Goal: Information Seeking & Learning: Learn about a topic

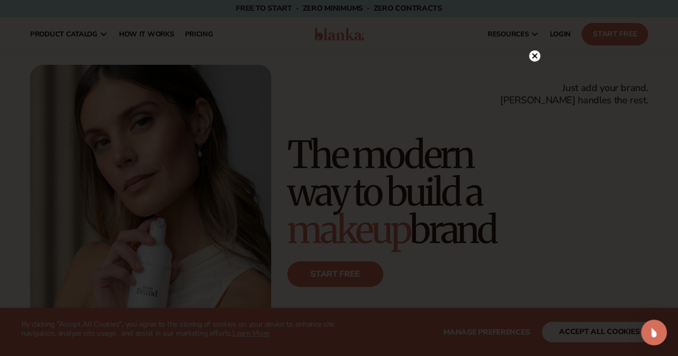
click at [531, 56] on circle at bounding box center [534, 55] width 11 height 11
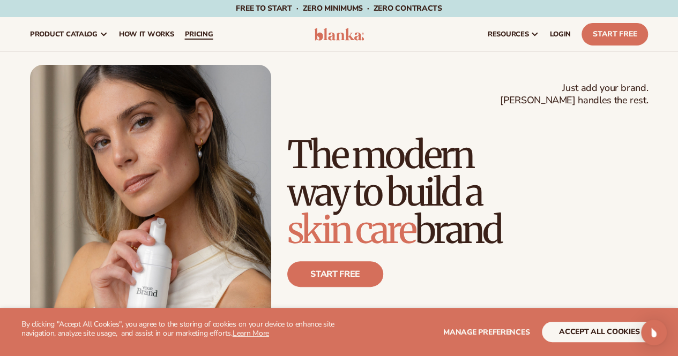
click at [198, 33] on span "pricing" at bounding box center [198, 34] width 28 height 9
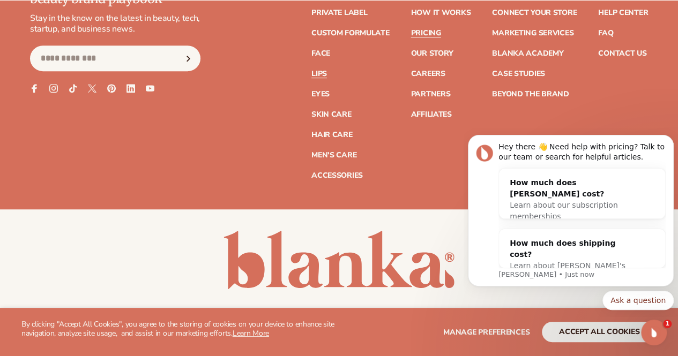
click at [311, 71] on link "Lips" at bounding box center [319, 74] width 16 height 8
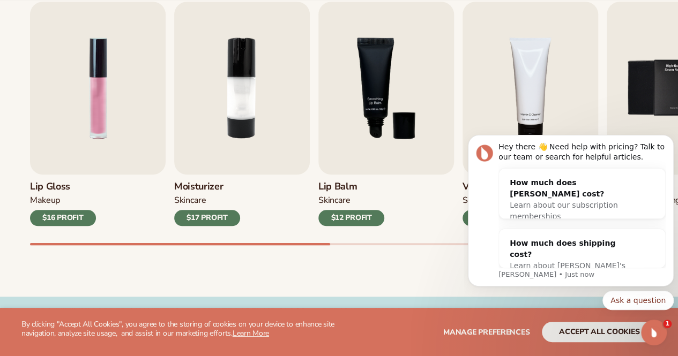
click at [385, 271] on div "Best sellers Private label lip gloss, lipstick, and lip balm to start your beau…" at bounding box center [339, 105] width 678 height 384
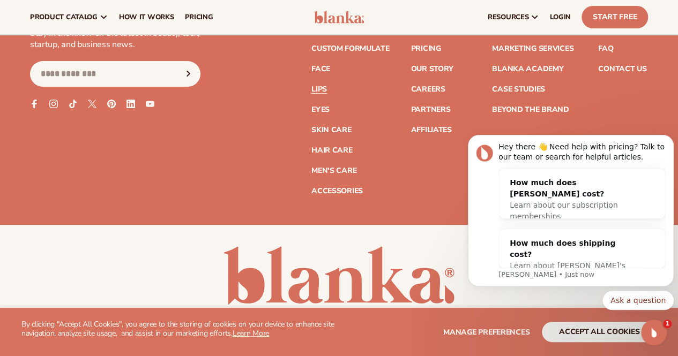
scroll to position [2090, 0]
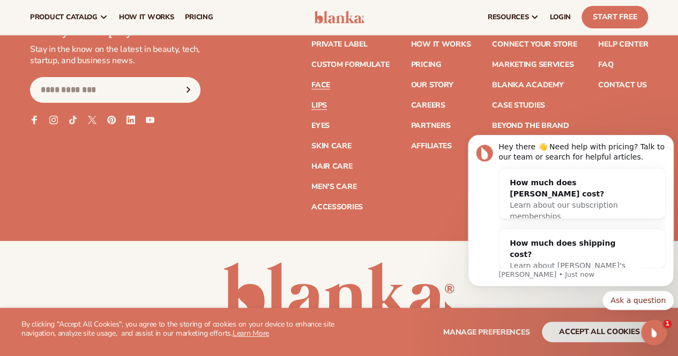
click at [311, 84] on link "Face" at bounding box center [320, 85] width 19 height 8
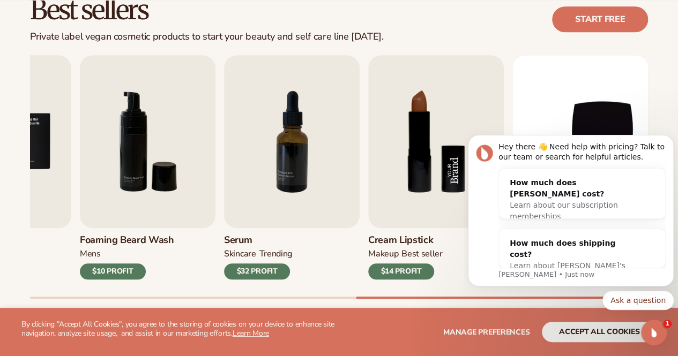
click at [418, 165] on img "8 / 9" at bounding box center [436, 141] width 136 height 173
click at [412, 186] on img "8 / 9" at bounding box center [436, 141] width 136 height 173
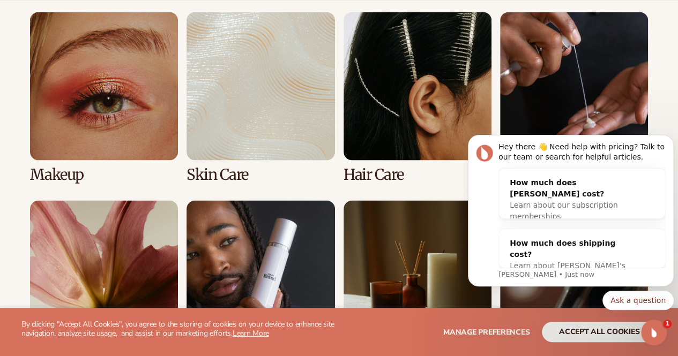
scroll to position [965, 0]
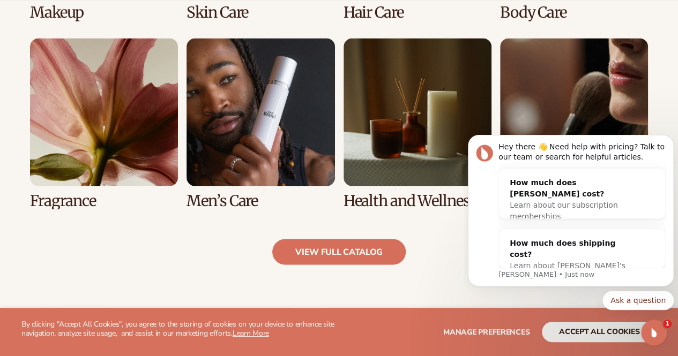
click at [253, 122] on link "6 / 8" at bounding box center [261, 123] width 148 height 171
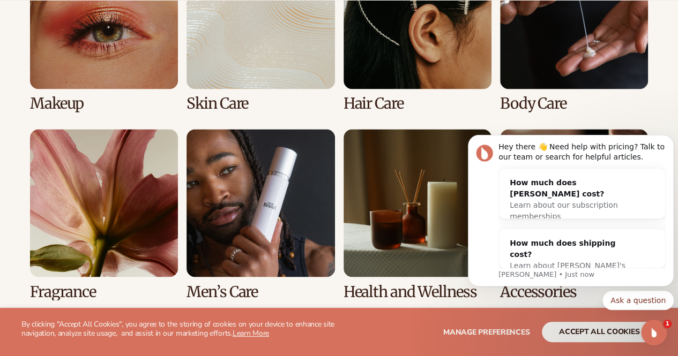
scroll to position [1072, 0]
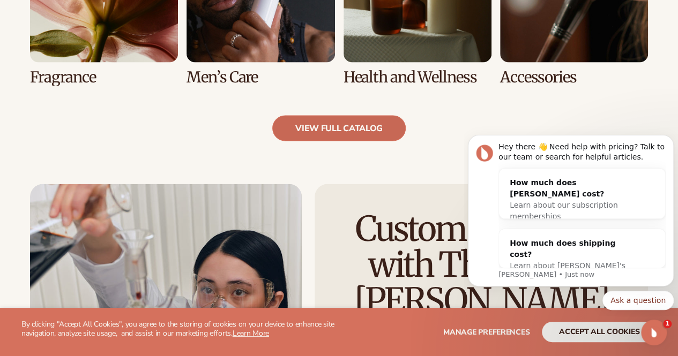
click at [353, 129] on link "view full catalog" at bounding box center [338, 129] width 133 height 26
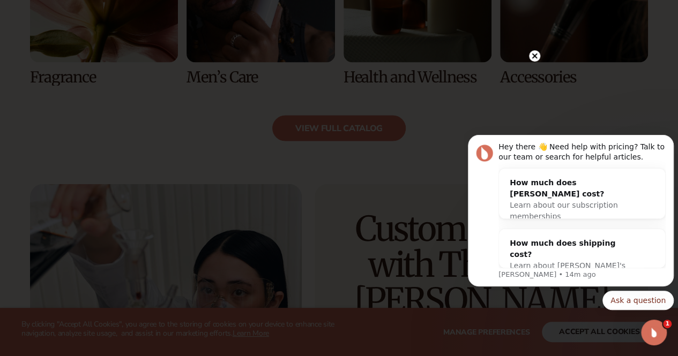
click at [534, 59] on circle at bounding box center [534, 55] width 11 height 11
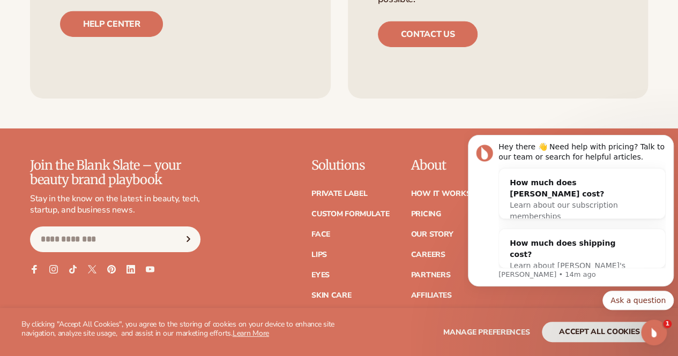
scroll to position [1769, 0]
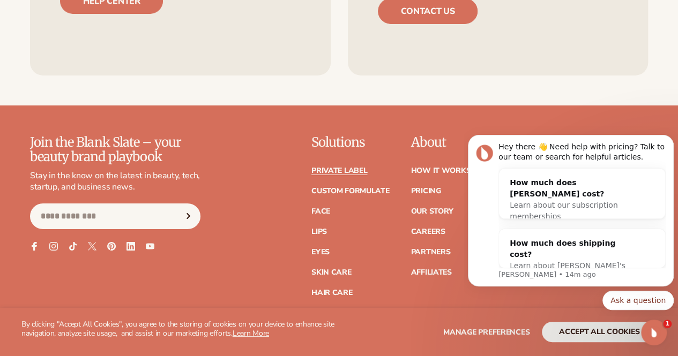
click at [311, 169] on link "Private label" at bounding box center [339, 171] width 56 height 8
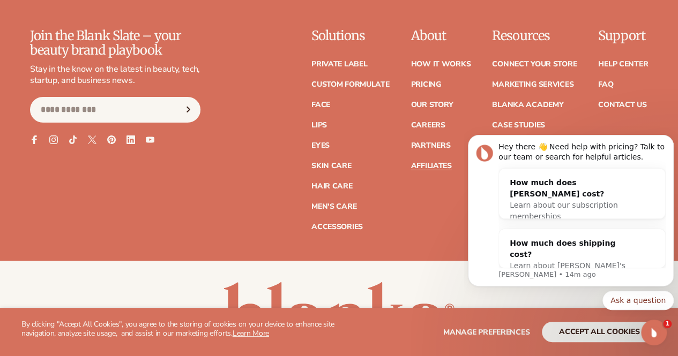
click at [411, 166] on link "Affiliates" at bounding box center [431, 166] width 41 height 8
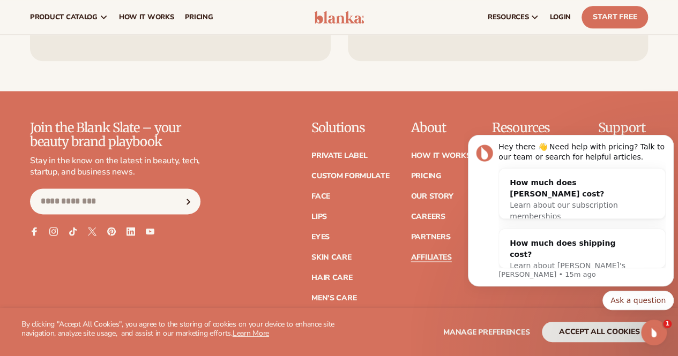
scroll to position [2697, 0]
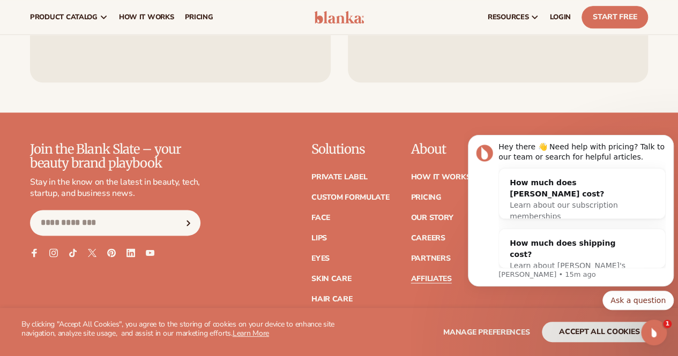
click at [492, 194] on link "Marketing services" at bounding box center [532, 198] width 81 height 8
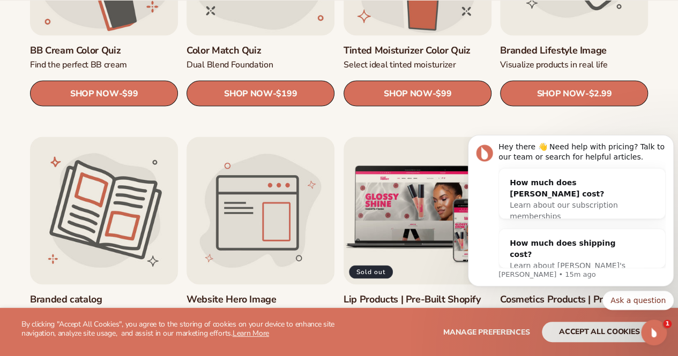
scroll to position [1072, 0]
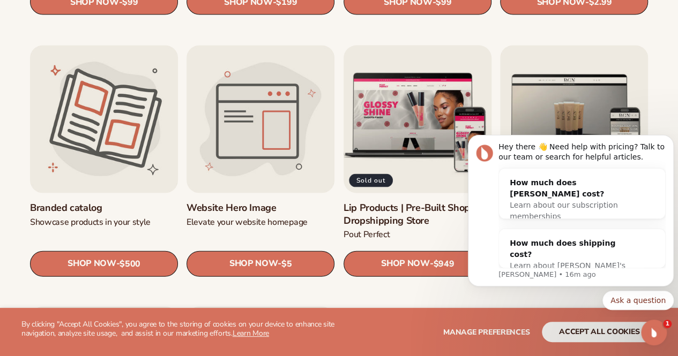
click at [397, 202] on link "Lip Products | Pre-Built Shopify Dropshipping Store" at bounding box center [418, 214] width 148 height 25
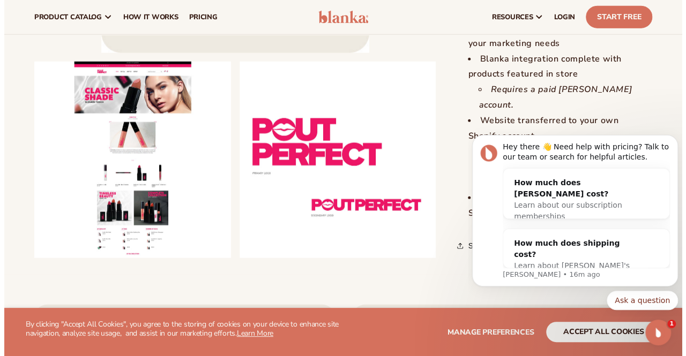
scroll to position [1340, 0]
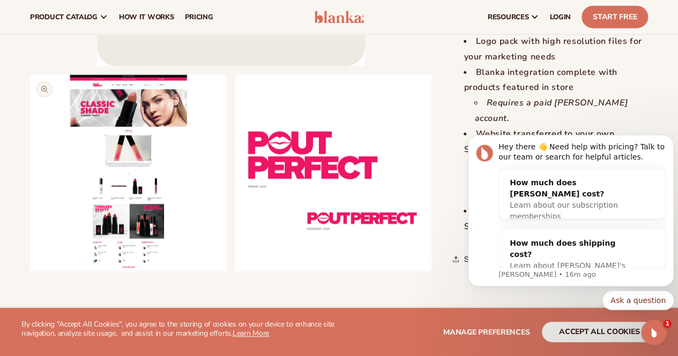
click at [30, 271] on button "Open media 2 in modal" at bounding box center [30, 271] width 0 height 0
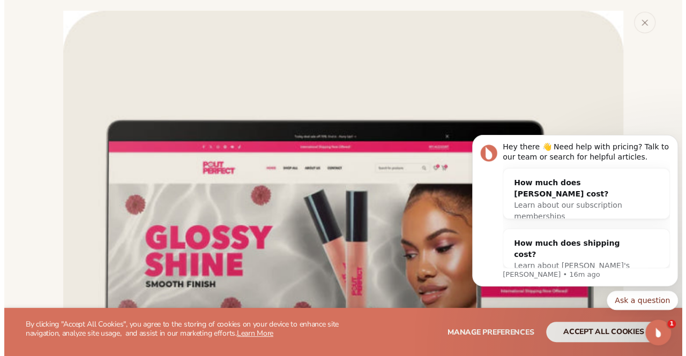
scroll to position [579, 0]
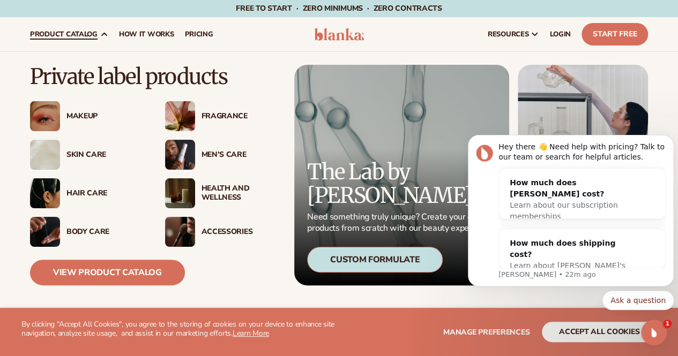
click at [185, 120] on img at bounding box center [180, 116] width 30 height 30
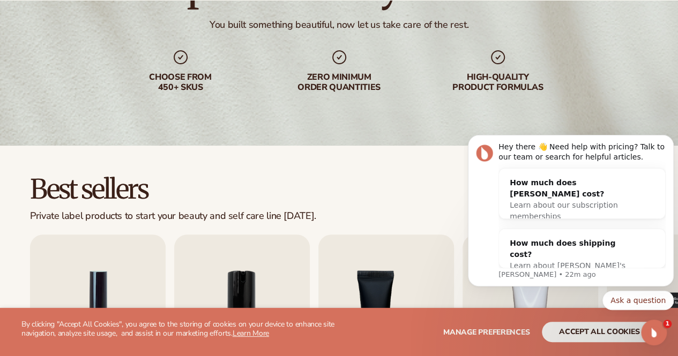
scroll to position [161, 0]
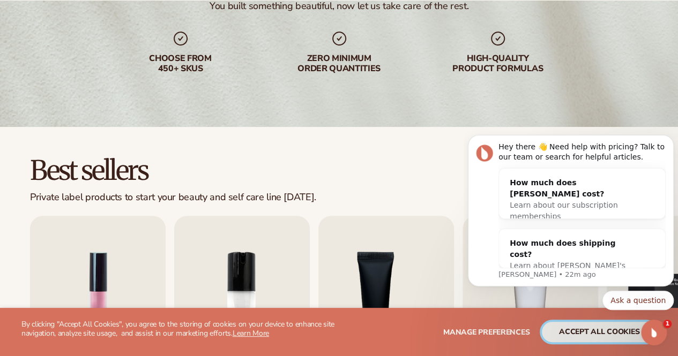
click at [593, 333] on button "accept all cookies" at bounding box center [599, 332] width 115 height 20
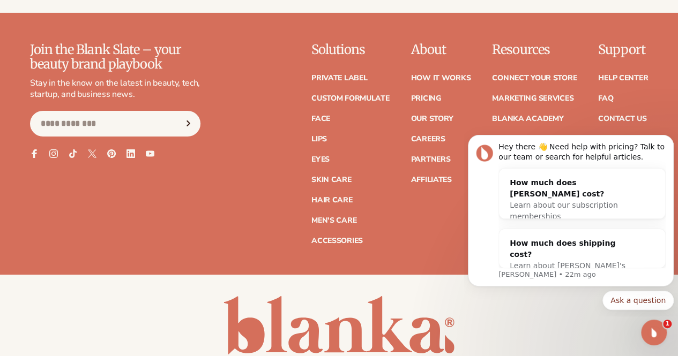
scroll to position [1876, 0]
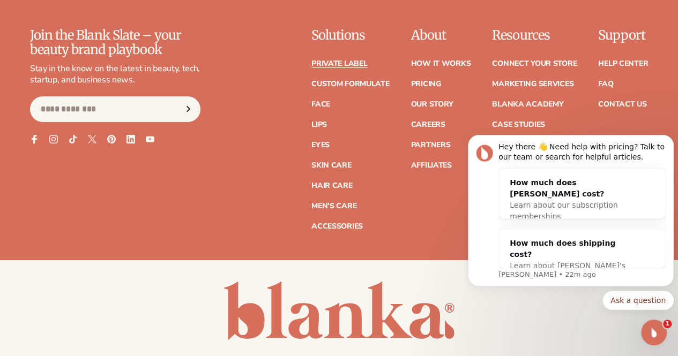
click at [311, 61] on link "Private label" at bounding box center [339, 64] width 56 height 8
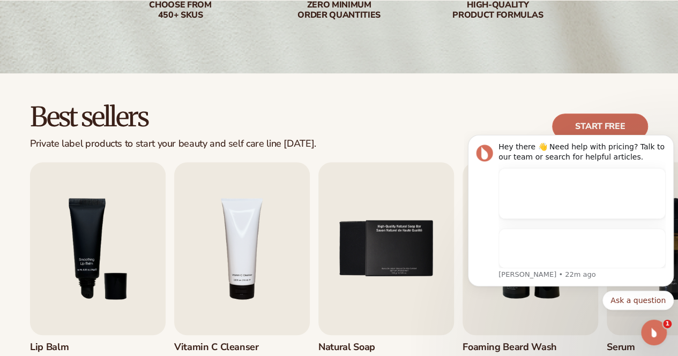
click at [605, 124] on link "Start free" at bounding box center [600, 127] width 96 height 26
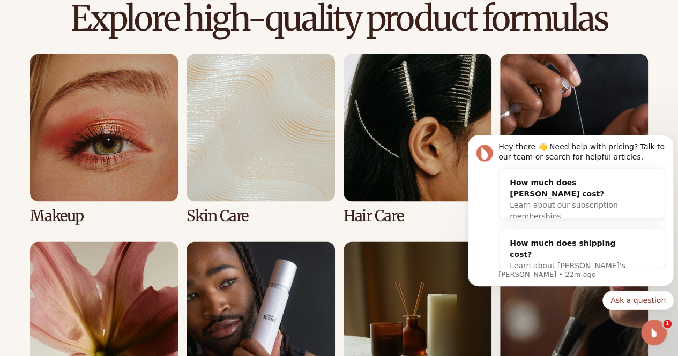
scroll to position [750, 0]
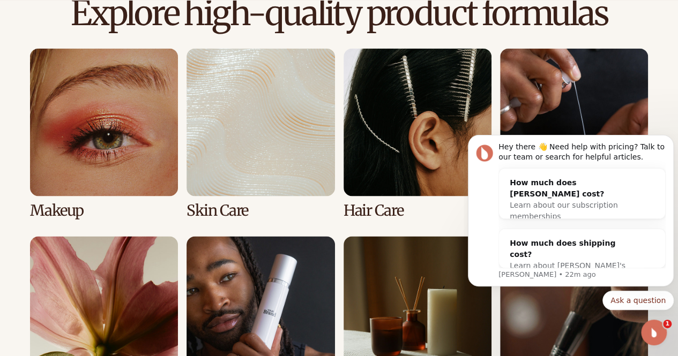
click at [278, 98] on link "2 / 8" at bounding box center [261, 133] width 148 height 171
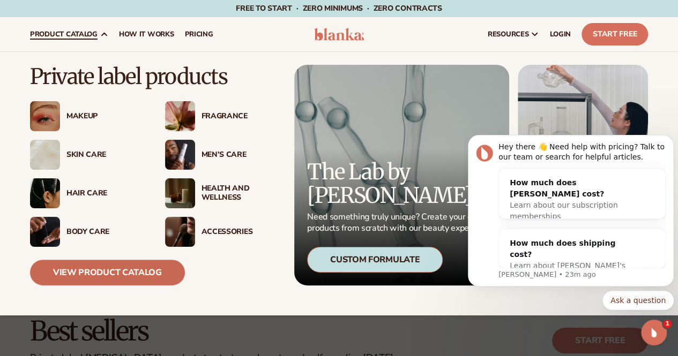
click at [106, 274] on link "View Product Catalog" at bounding box center [107, 273] width 155 height 26
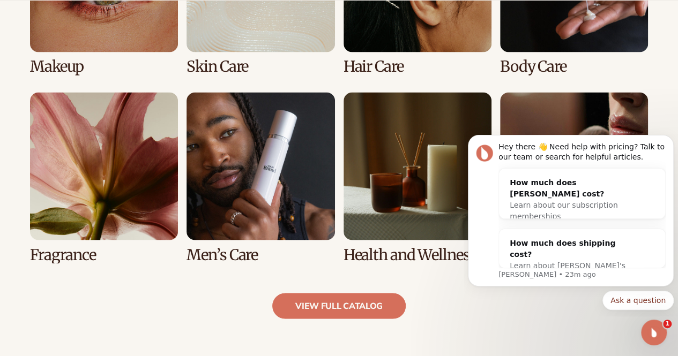
scroll to position [911, 0]
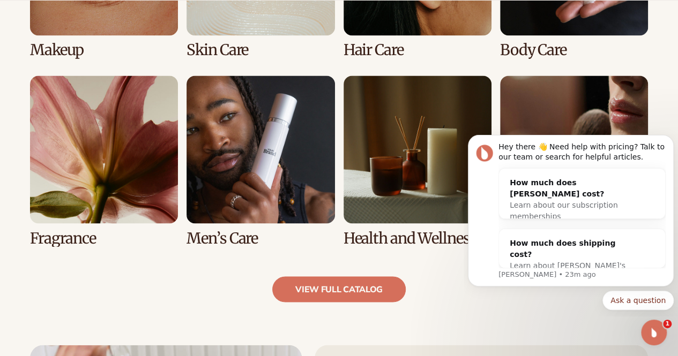
click at [366, 177] on link "7 / 8" at bounding box center [418, 161] width 148 height 171
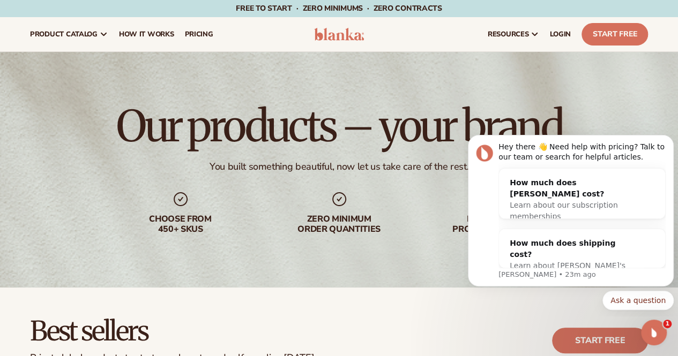
click at [327, 39] on img at bounding box center [339, 34] width 50 height 13
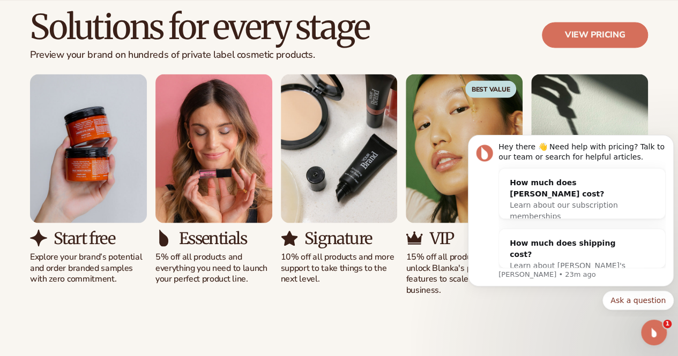
scroll to position [965, 0]
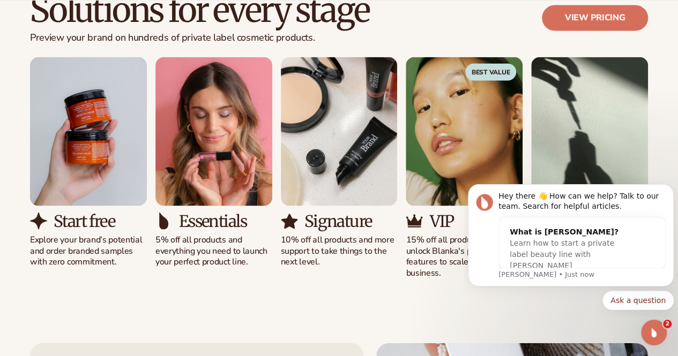
click at [333, 202] on img "3 / 5" at bounding box center [339, 131] width 117 height 149
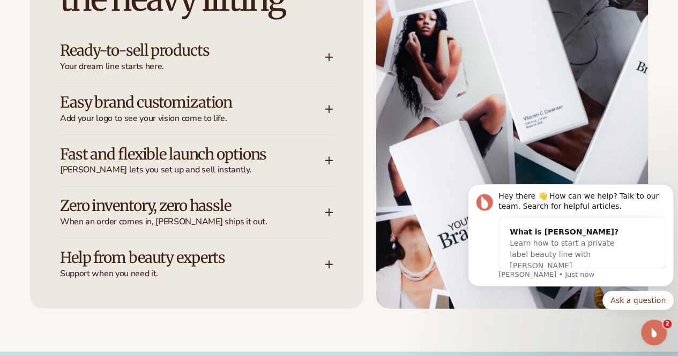
scroll to position [1394, 0]
click at [327, 61] on icon at bounding box center [329, 57] width 9 height 9
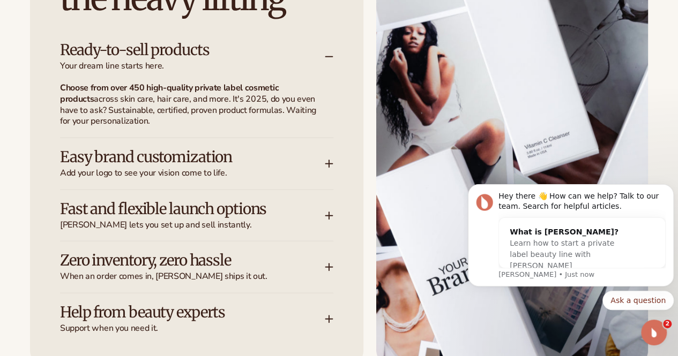
click at [331, 168] on icon at bounding box center [329, 164] width 9 height 9
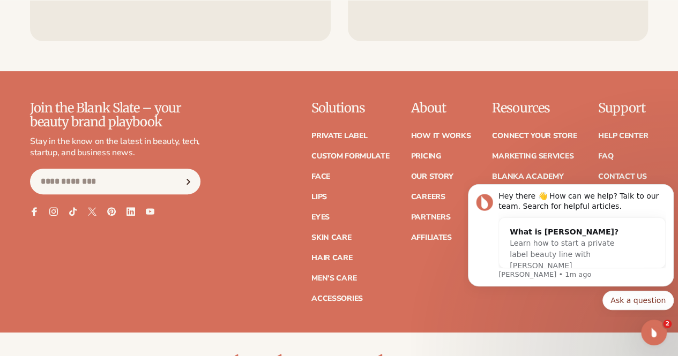
scroll to position [4235, 0]
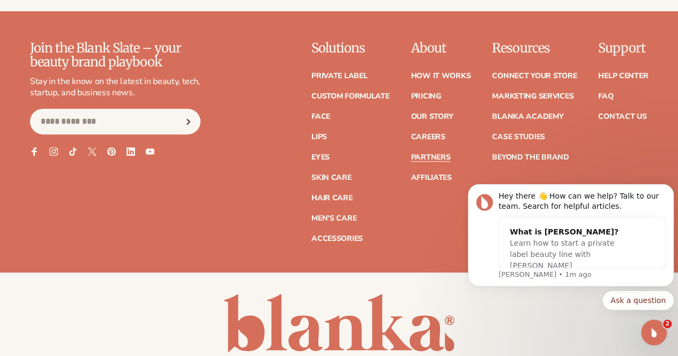
click at [411, 161] on link "Partners" at bounding box center [431, 158] width 40 height 8
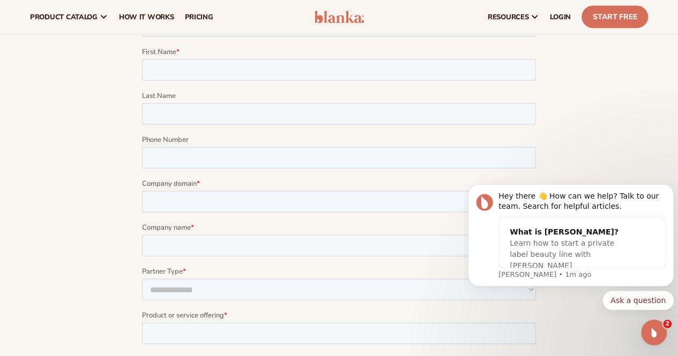
scroll to position [643, 0]
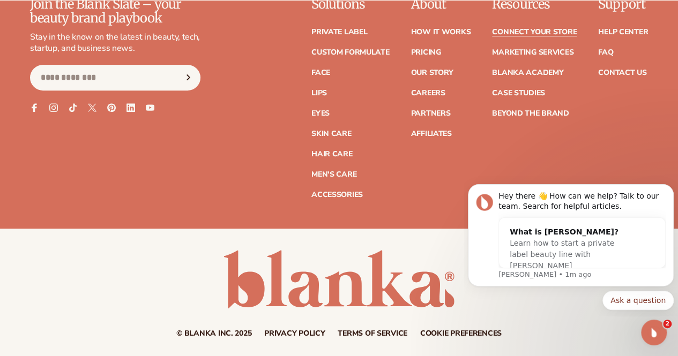
click at [492, 36] on link "Connect your store" at bounding box center [534, 32] width 85 height 8
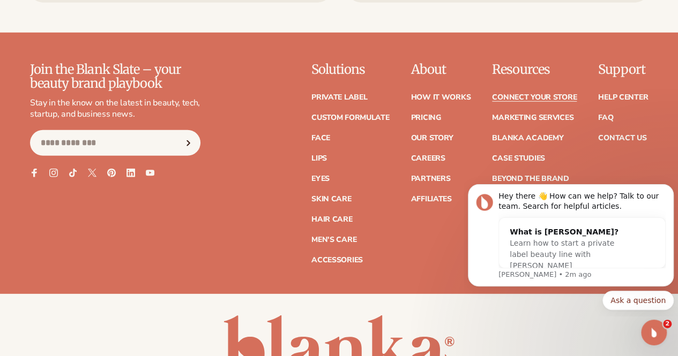
scroll to position [1447, 0]
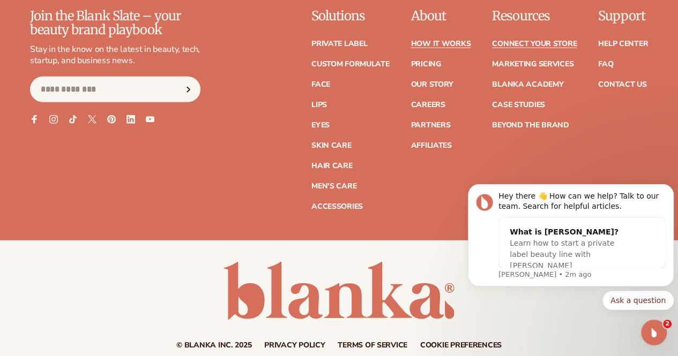
click at [411, 48] on link "How It Works" at bounding box center [441, 44] width 60 height 8
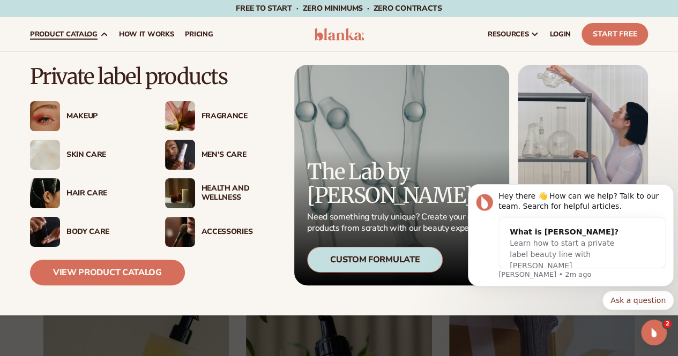
click at [93, 232] on div "Body Care" at bounding box center [104, 232] width 77 height 9
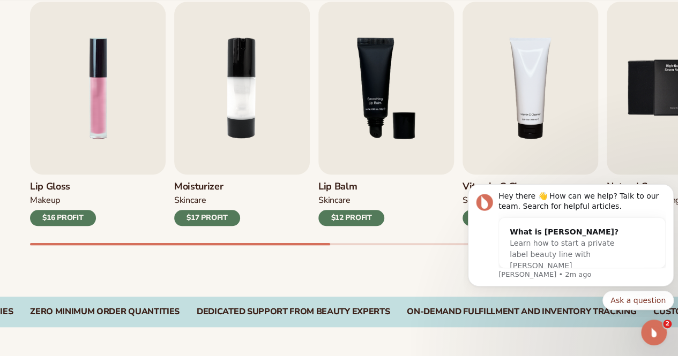
click at [385, 191] on div "[MEDICAL_DATA] SKINCARE $12 PROFIT" at bounding box center [386, 200] width 136 height 51
drag, startPoint x: 470, startPoint y: 189, endPoint x: 101, endPoint y: 153, distance: 370.0
click at [464, 175] on html "Hey there 👋 How can we help? Talk to our team. Search for helpful articles. Wha…" at bounding box center [571, 246] width 214 height 142
click at [385, 274] on div "Best sellers Private label products to start your beauty and self care line [DA…" at bounding box center [339, 105] width 678 height 384
click at [250, 55] on img "2 / 9" at bounding box center [242, 88] width 136 height 173
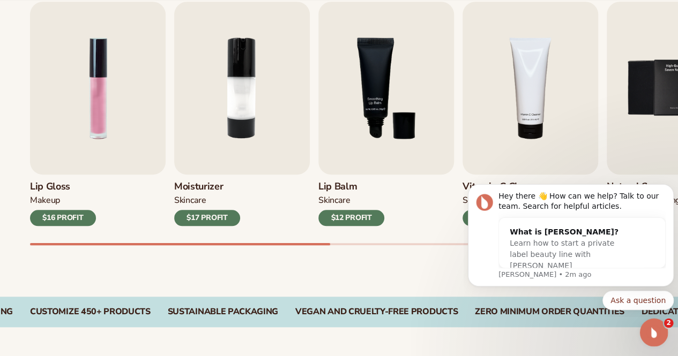
drag, startPoint x: 1281, startPoint y: 658, endPoint x: 664, endPoint y: 334, distance: 696.5
click at [664, 334] on div "Open Intercom Messenger" at bounding box center [652, 331] width 35 height 35
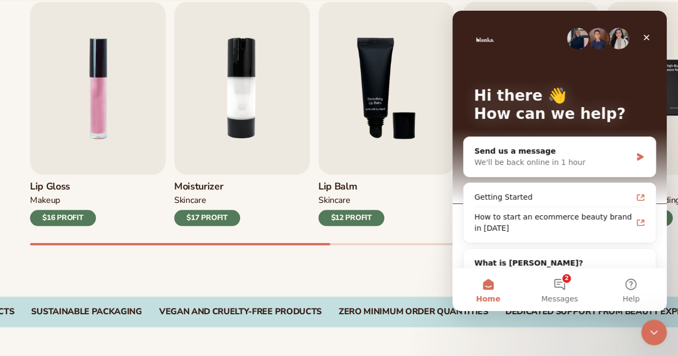
click at [371, 247] on div "Best sellers Private label products to start your beauty and self care line [DA…" at bounding box center [339, 105] width 678 height 384
click at [648, 36] on icon "Close" at bounding box center [647, 38] width 6 height 6
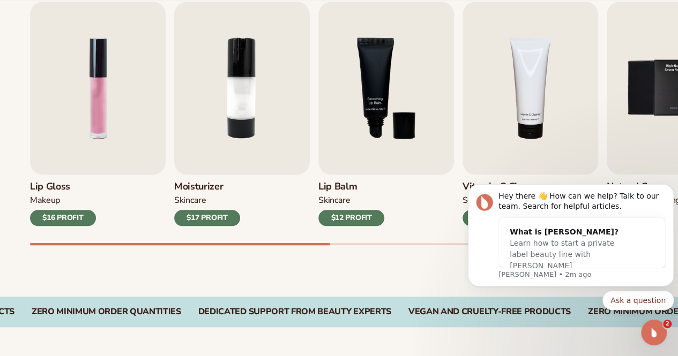
click at [322, 277] on div "Best sellers Private label products to start your beauty and self care line [DA…" at bounding box center [339, 105] width 678 height 384
click at [430, 165] on img "3 / 9" at bounding box center [386, 88] width 136 height 173
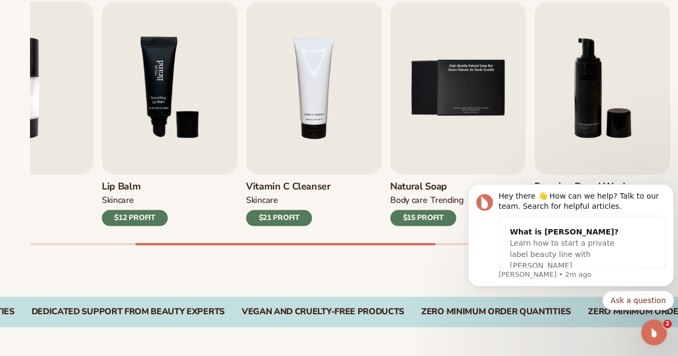
click at [93, 278] on div "Best sellers Private label products to start your beauty and self care line [DA…" at bounding box center [339, 105] width 678 height 384
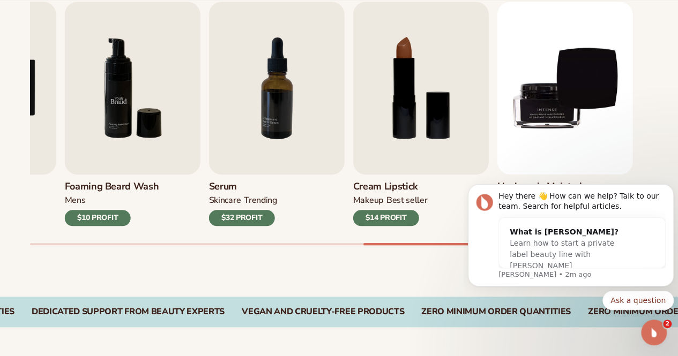
click at [144, 193] on link "Foaming [PERSON_NAME] wash mens $10 PROFIT" at bounding box center [133, 114] width 136 height 225
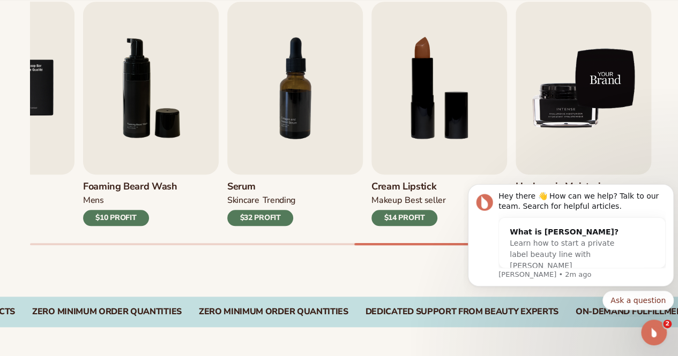
click at [648, 123] on img "9 / 9" at bounding box center [584, 88] width 136 height 173
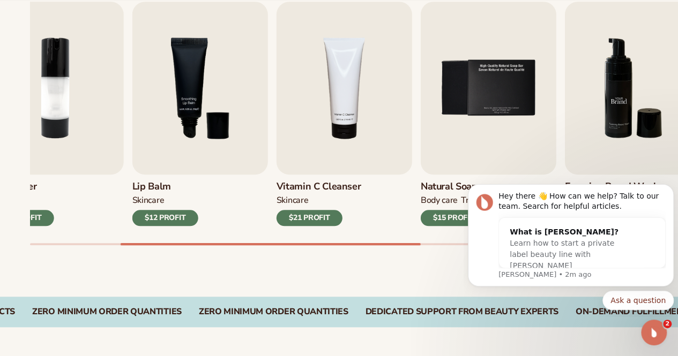
click at [598, 120] on img "6 / 9" at bounding box center [633, 88] width 136 height 173
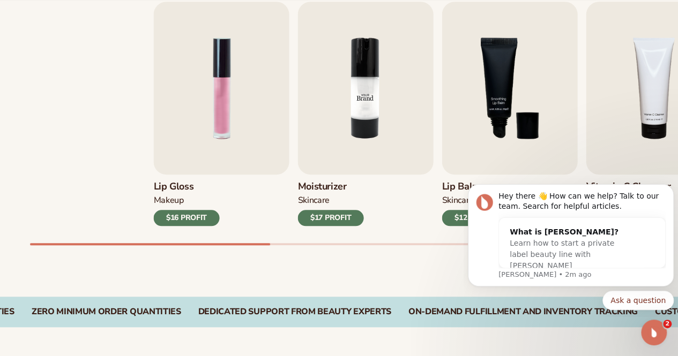
click at [605, 82] on div "Lip Gloss MAKEUP $16 PROFIT Moisturizer SKINCARE $17 PROFIT SKINCARE" at bounding box center [462, 114] width 618 height 225
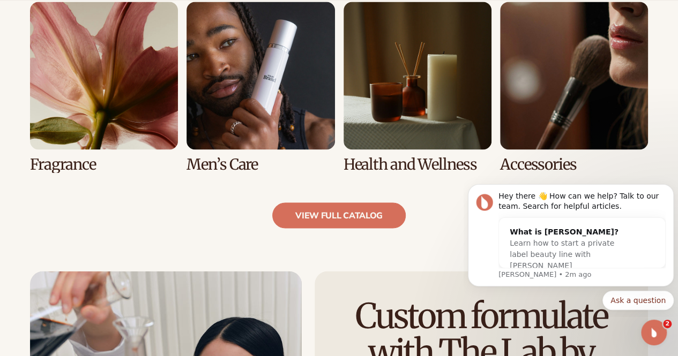
scroll to position [1018, 0]
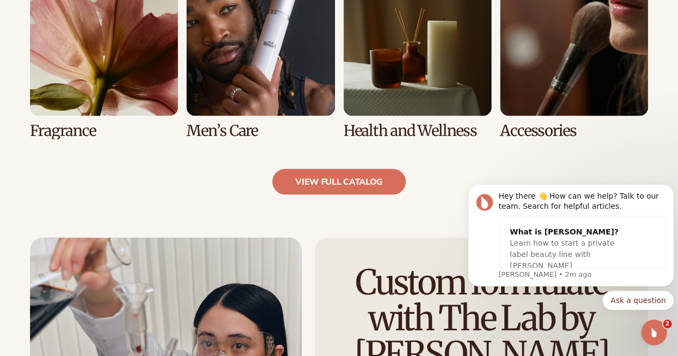
click at [587, 54] on link "8 / 8" at bounding box center [574, 53] width 148 height 171
